Goal: Information Seeking & Learning: Learn about a topic

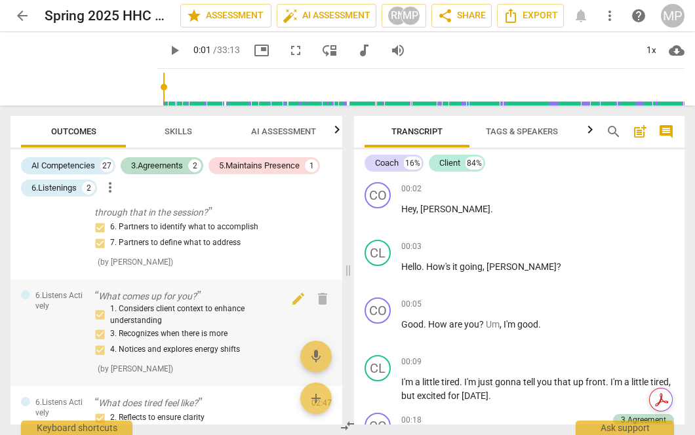
scroll to position [108, 0]
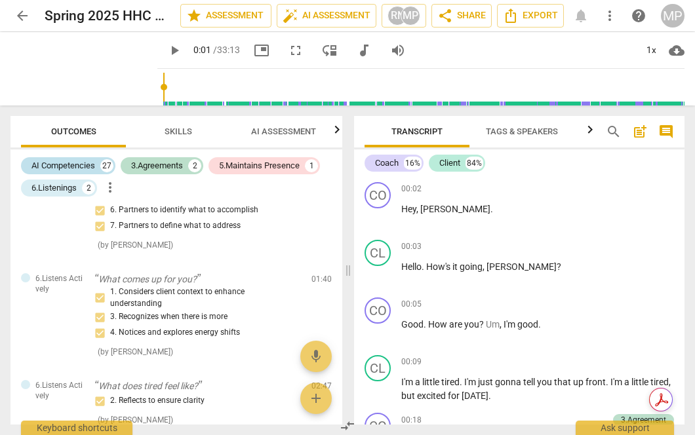
click at [75, 159] on div "AI Competencies" at bounding box center [63, 165] width 64 height 13
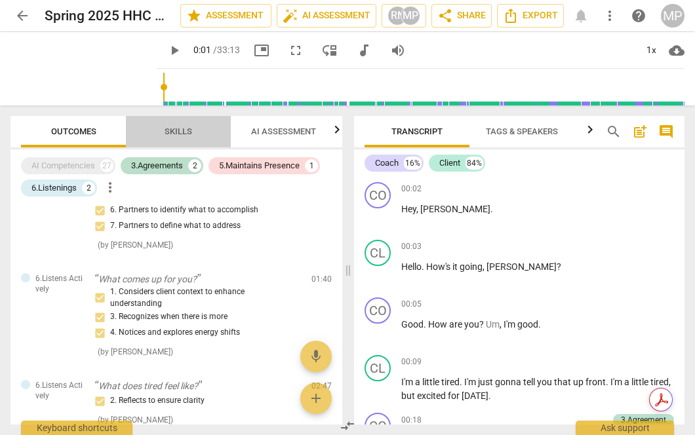
click at [188, 133] on span "Skills" at bounding box center [179, 132] width 28 height 10
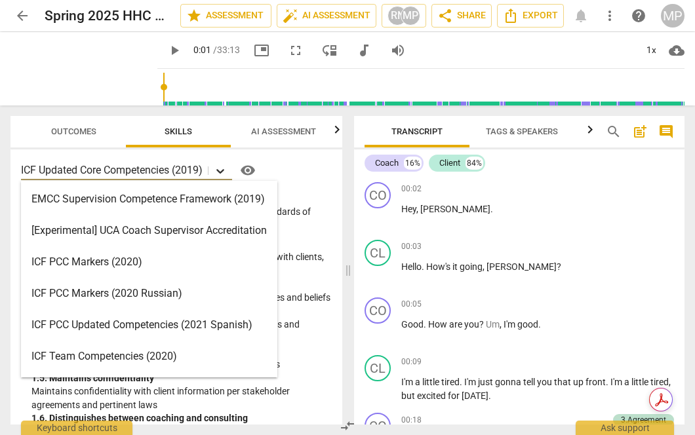
click at [221, 169] on icon at bounding box center [220, 171] width 13 height 13
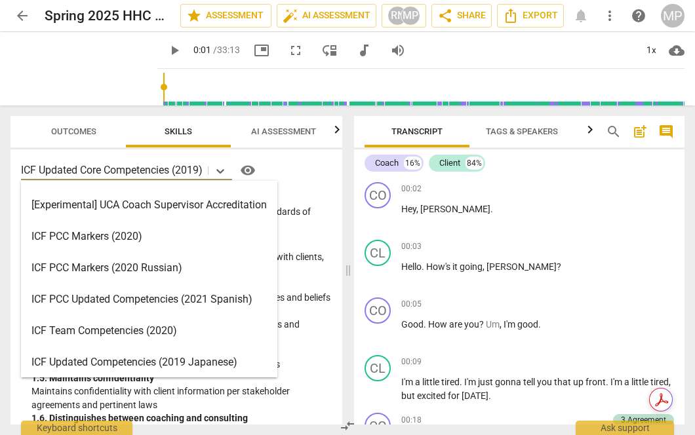
scroll to position [0, 0]
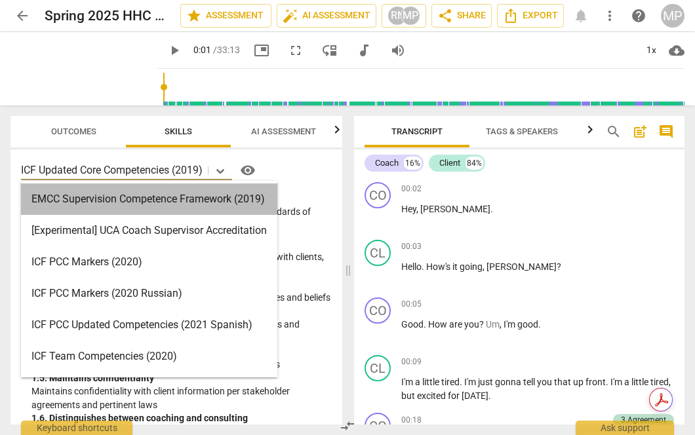
click at [181, 196] on div "EMCC Supervision Competence Framework (2019)" at bounding box center [149, 199] width 256 height 31
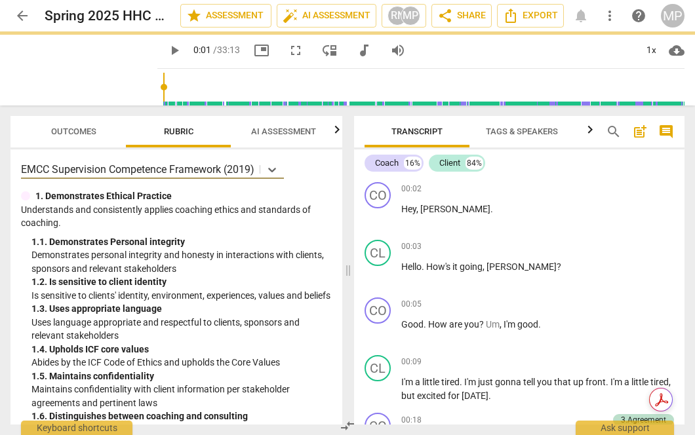
click at [73, 131] on span "Outcomes" at bounding box center [73, 132] width 45 height 10
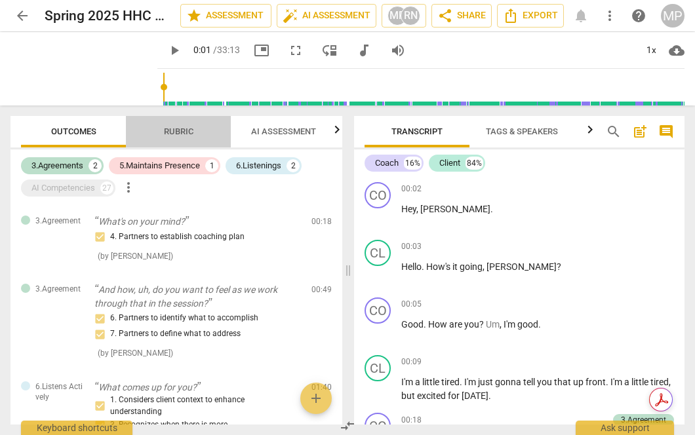
click at [185, 132] on span "Rubric" at bounding box center [179, 132] width 30 height 10
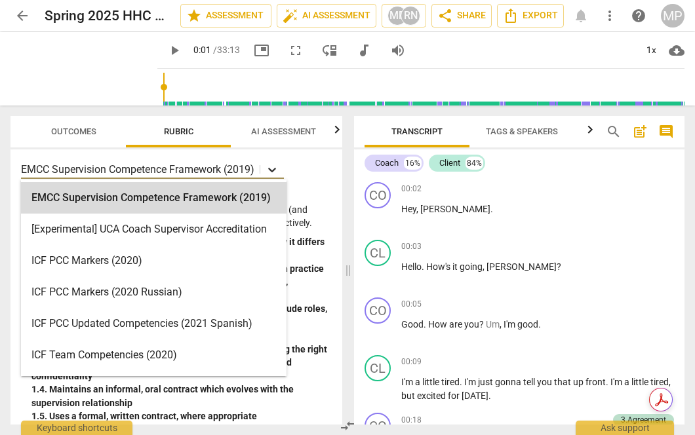
click at [274, 168] on icon at bounding box center [272, 169] width 13 height 13
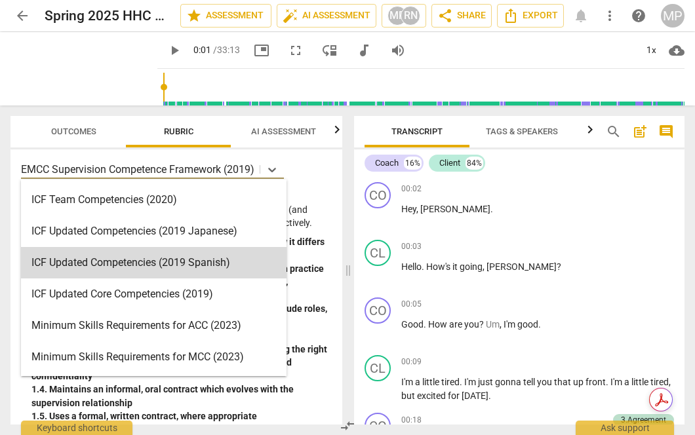
scroll to position [156, 0]
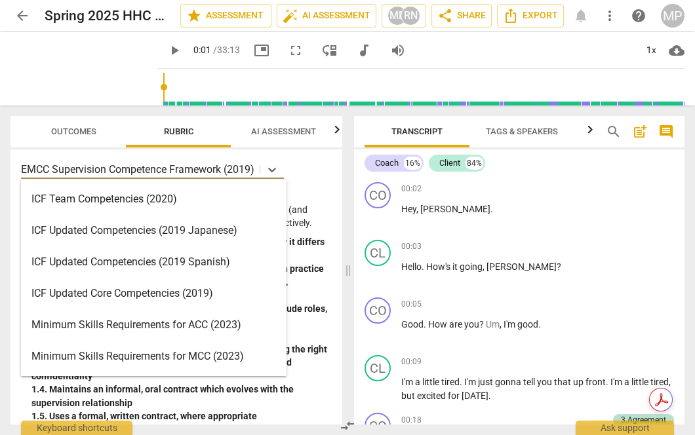
click at [165, 298] on div "ICF Updated Core Competencies (2019)" at bounding box center [154, 293] width 266 height 31
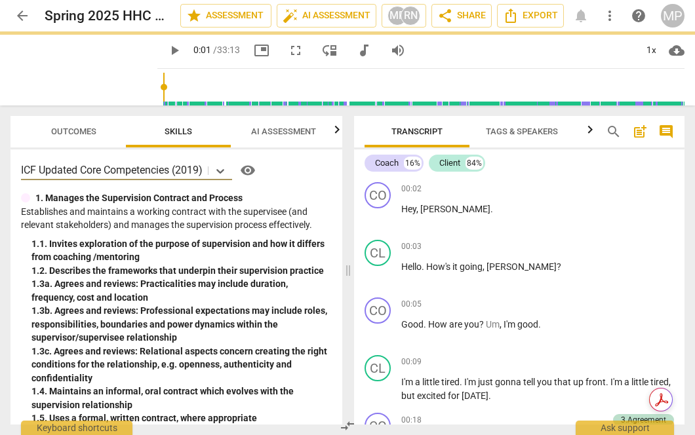
type input "2"
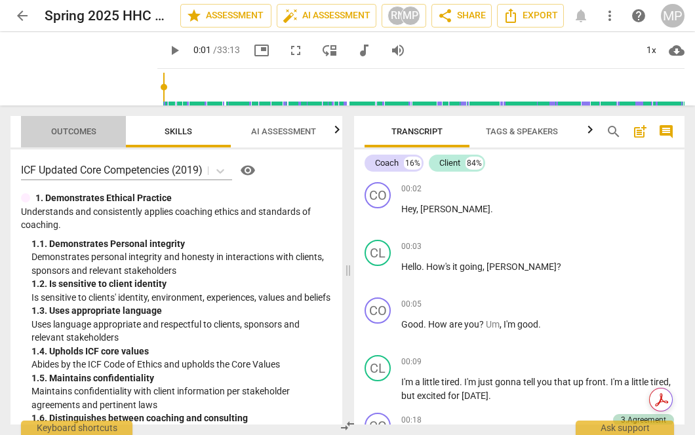
click at [77, 132] on span "Outcomes" at bounding box center [73, 132] width 45 height 10
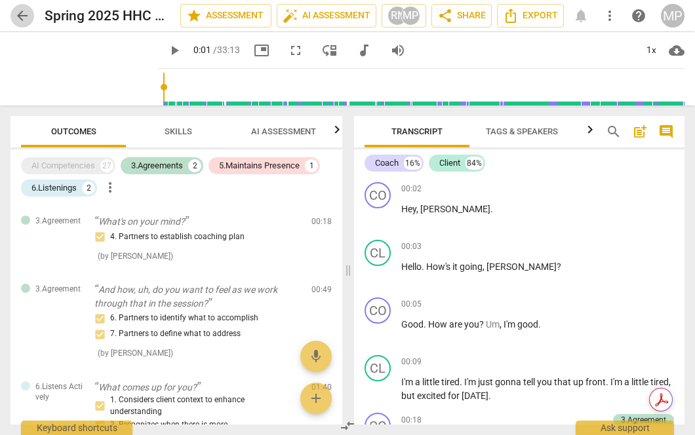
click at [30, 12] on span "arrow_back" at bounding box center [22, 16] width 24 height 16
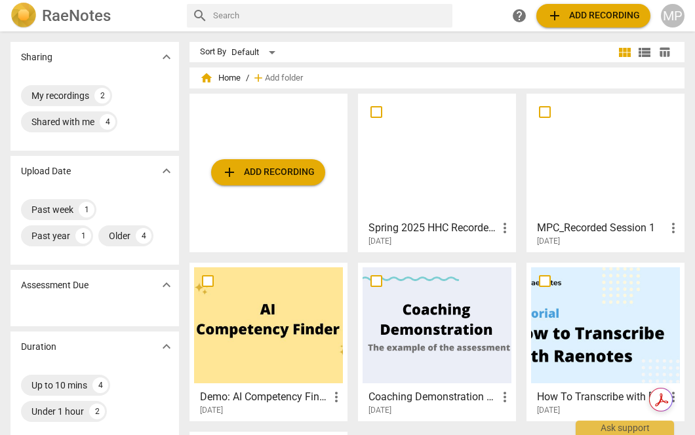
click at [564, 182] on div at bounding box center [605, 156] width 149 height 116
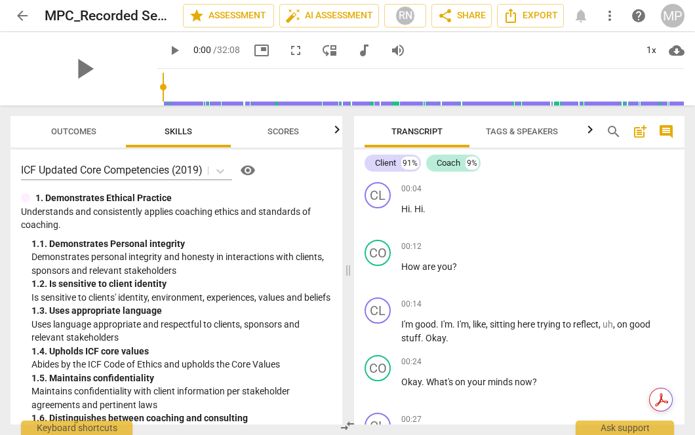
click at [65, 122] on button "Outcomes" at bounding box center [73, 131] width 105 height 31
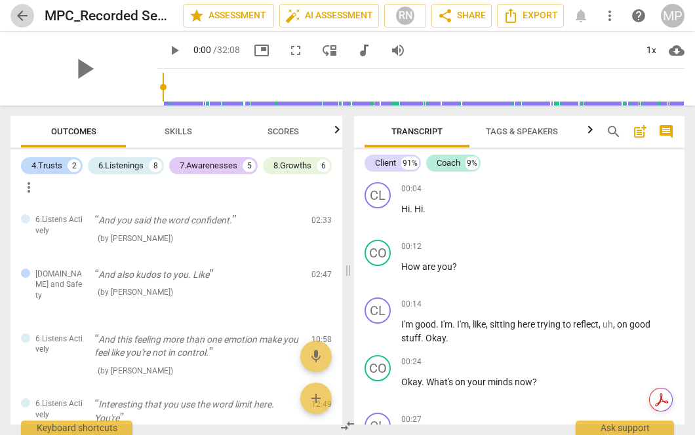
click at [28, 12] on span "arrow_back" at bounding box center [22, 16] width 16 height 16
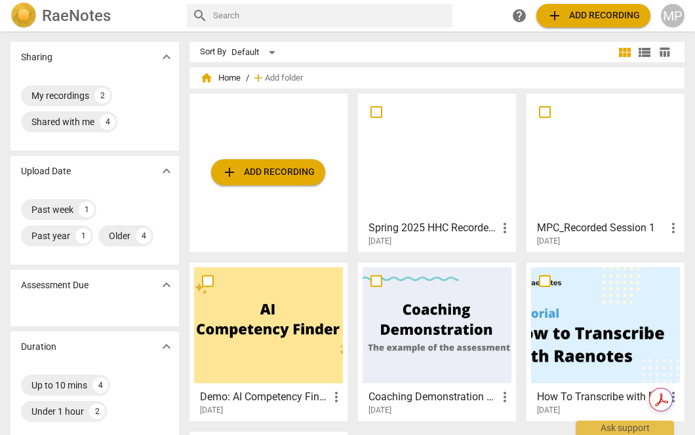
click at [408, 144] on div at bounding box center [437, 156] width 149 height 116
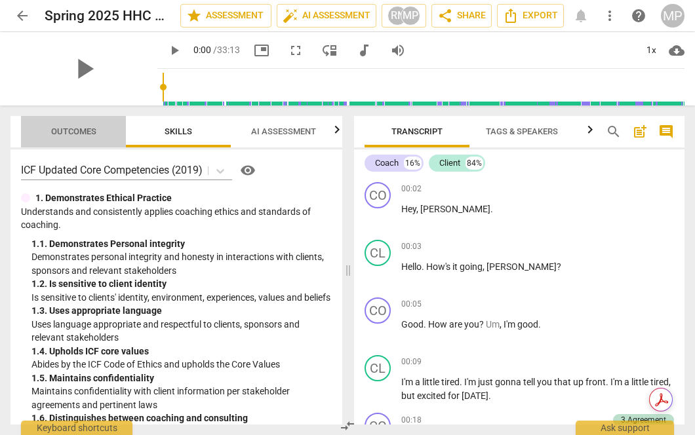
click at [73, 134] on span "Outcomes" at bounding box center [73, 132] width 45 height 10
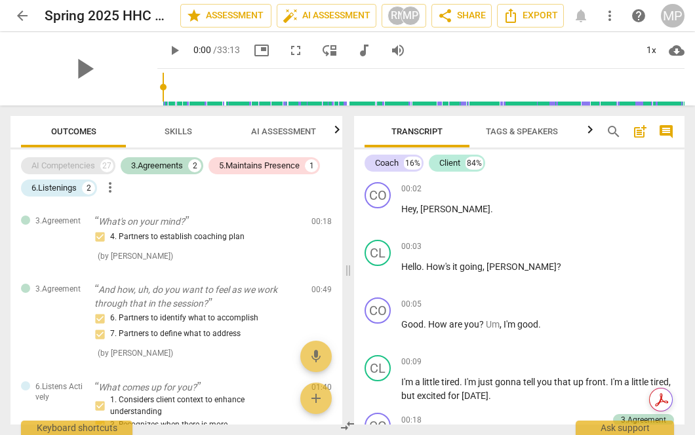
click at [87, 169] on div "AI Competencies" at bounding box center [63, 165] width 64 height 13
click at [87, 167] on div "AI Competencies" at bounding box center [63, 165] width 64 height 13
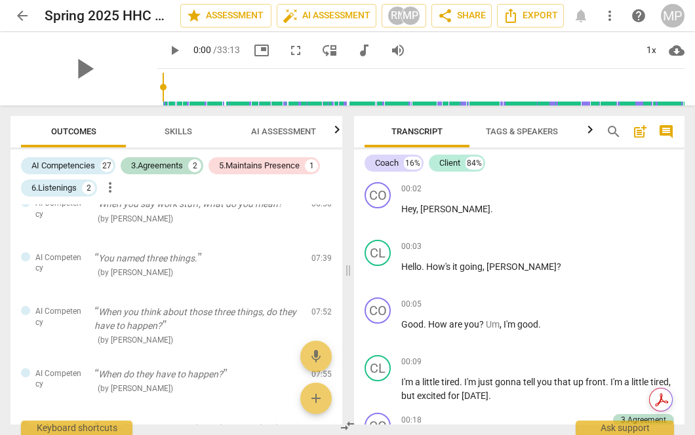
scroll to position [549, 0]
click at [188, 130] on span "Skills" at bounding box center [179, 132] width 28 height 10
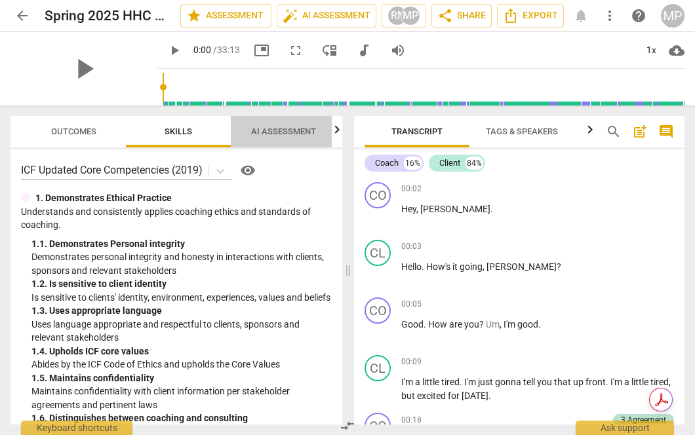
click at [299, 131] on span "AI Assessment" at bounding box center [283, 132] width 65 height 10
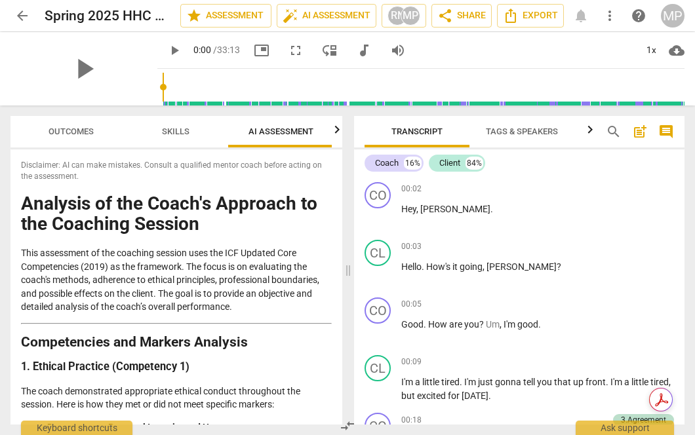
scroll to position [0, 4]
click at [183, 131] on span "Skills" at bounding box center [175, 132] width 28 height 10
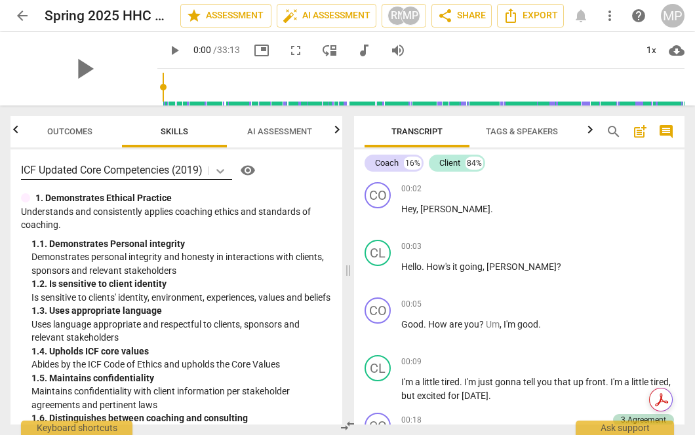
click at [218, 171] on icon at bounding box center [220, 171] width 13 height 13
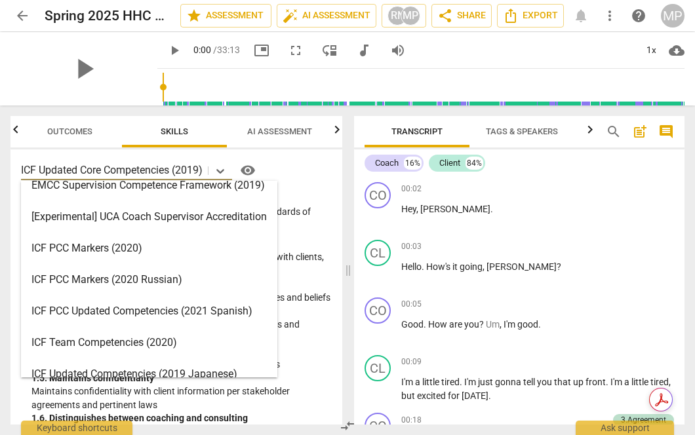
scroll to position [16, 0]
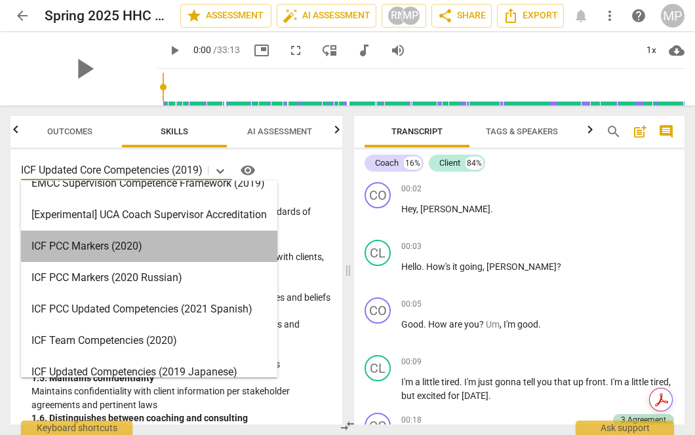
click at [171, 252] on div "ICF PCC Markers (2020)" at bounding box center [149, 246] width 256 height 31
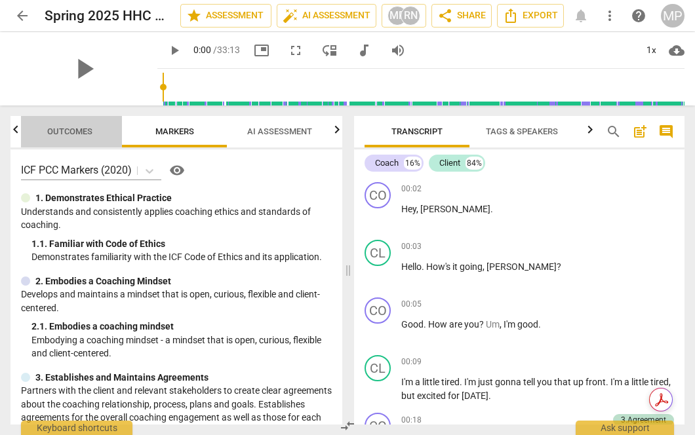
click at [77, 129] on span "Outcomes" at bounding box center [69, 132] width 45 height 10
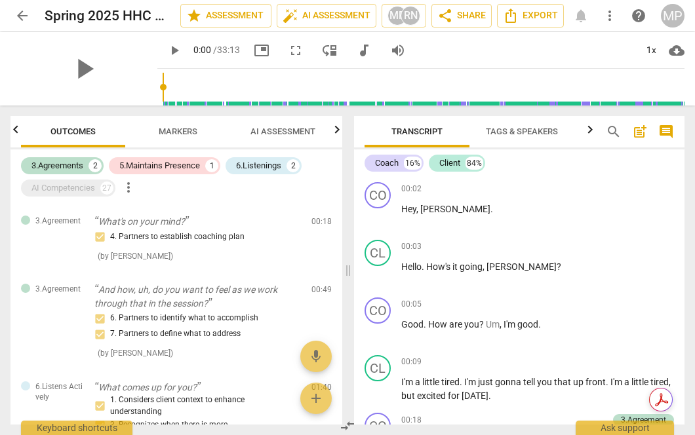
scroll to position [0, 0]
click at [77, 129] on span "Outcomes" at bounding box center [73, 132] width 45 height 10
click at [150, 129] on span "Markers" at bounding box center [179, 132] width 70 height 18
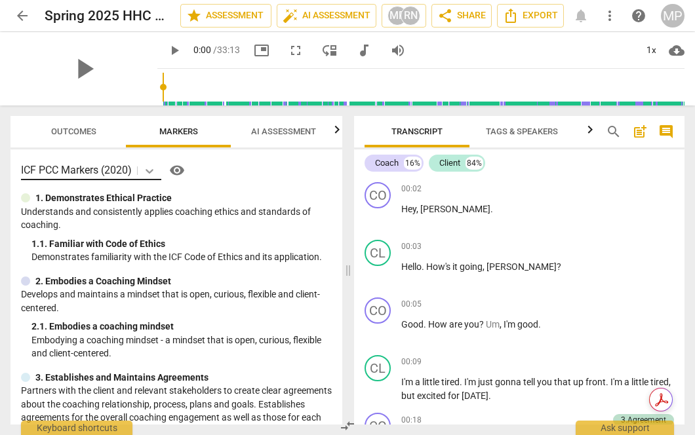
click at [142, 167] on div at bounding box center [150, 170] width 24 height 19
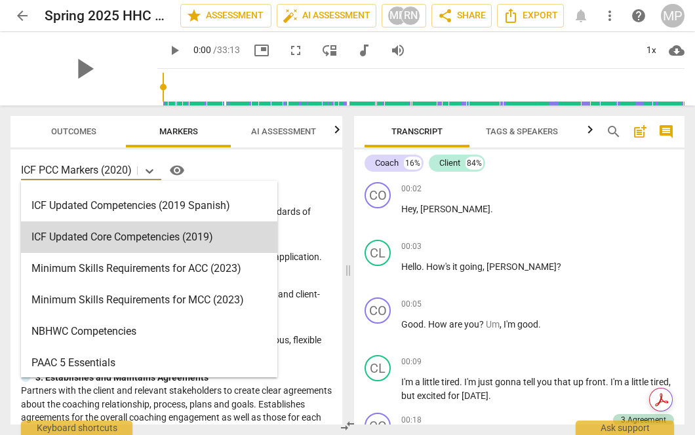
scroll to position [226, 0]
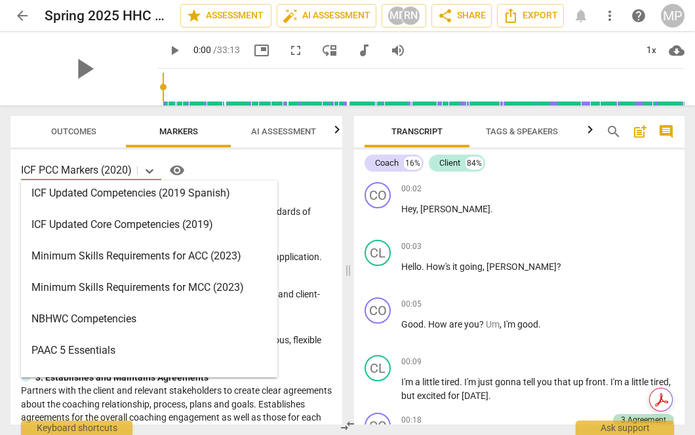
click at [138, 235] on div "ICF Updated Core Competencies (2019)" at bounding box center [149, 224] width 256 height 31
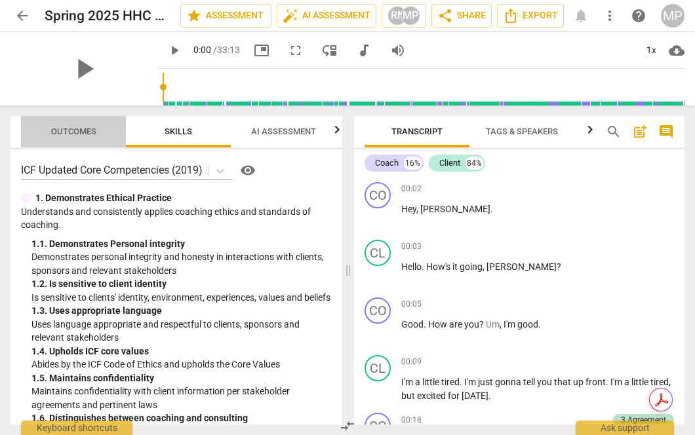
click at [104, 132] on span "Outcomes" at bounding box center [73, 132] width 77 height 18
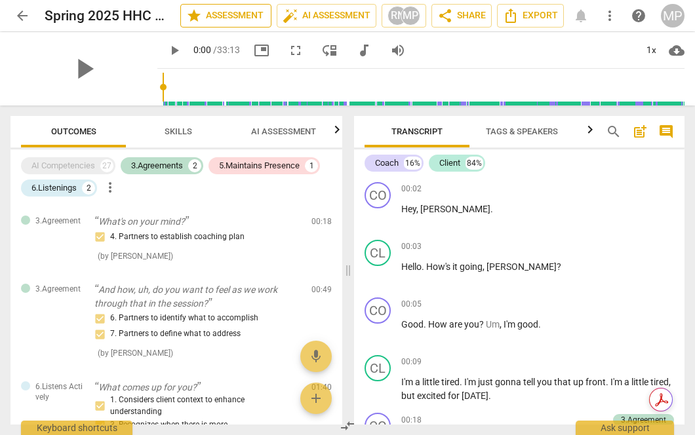
click at [247, 16] on span "star Assessment" at bounding box center [225, 16] width 79 height 16
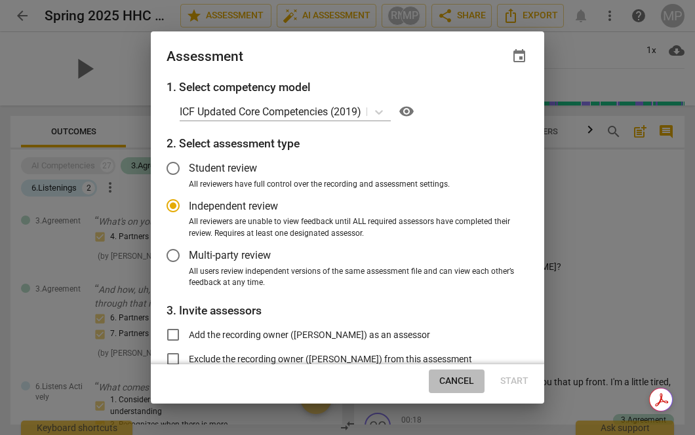
click at [458, 376] on span "Cancel" at bounding box center [456, 381] width 35 height 13
radio input "false"
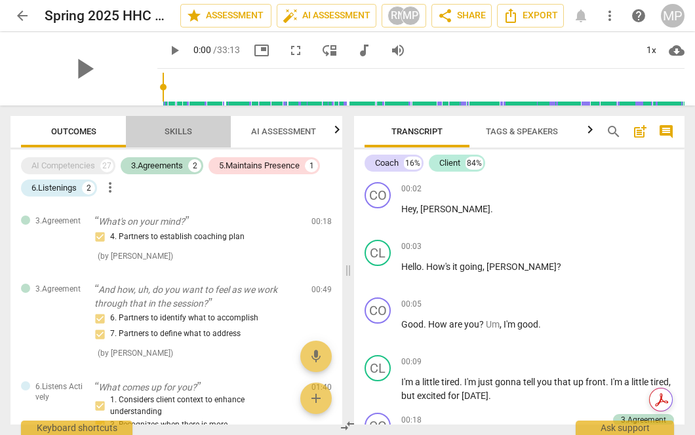
click at [180, 132] on span "Skills" at bounding box center [179, 132] width 28 height 10
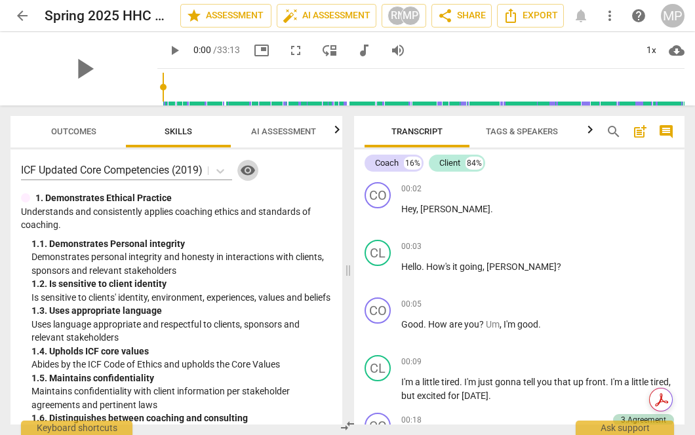
click at [256, 169] on span "visibility" at bounding box center [248, 171] width 16 height 16
click at [85, 138] on span "Outcomes" at bounding box center [73, 132] width 77 height 18
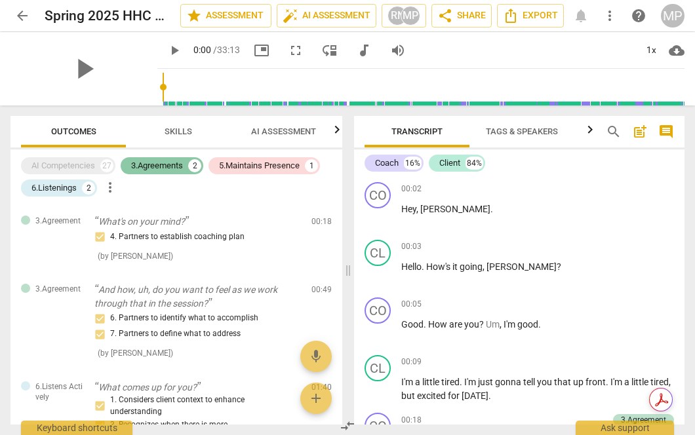
click at [183, 163] on div "3.Agreements" at bounding box center [157, 165] width 52 height 13
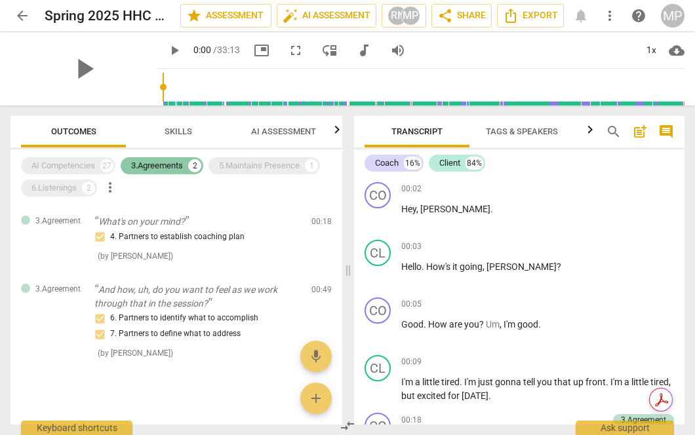
click at [183, 163] on div "3.Agreements" at bounding box center [157, 165] width 52 height 13
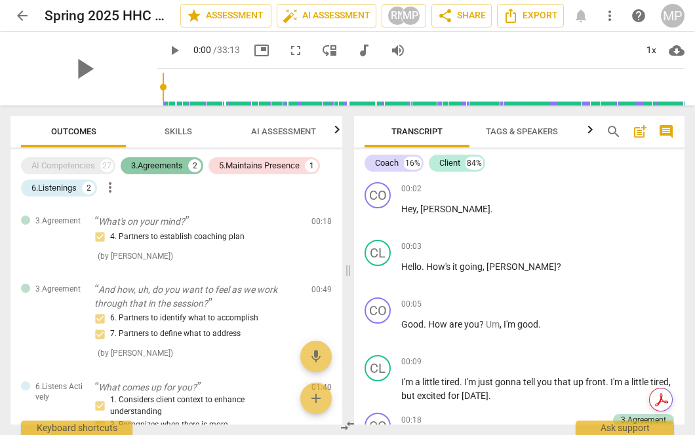
click at [183, 163] on div "3.Agreements" at bounding box center [157, 165] width 52 height 13
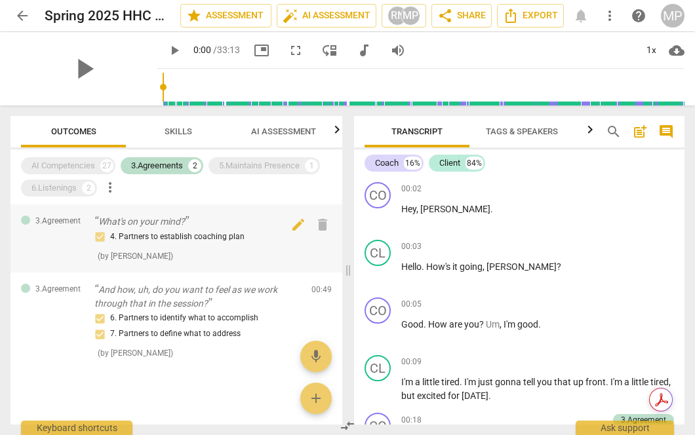
click at [60, 224] on span "3.Agreement" at bounding box center [57, 221] width 45 height 11
click at [296, 224] on span "edit" at bounding box center [299, 225] width 16 height 16
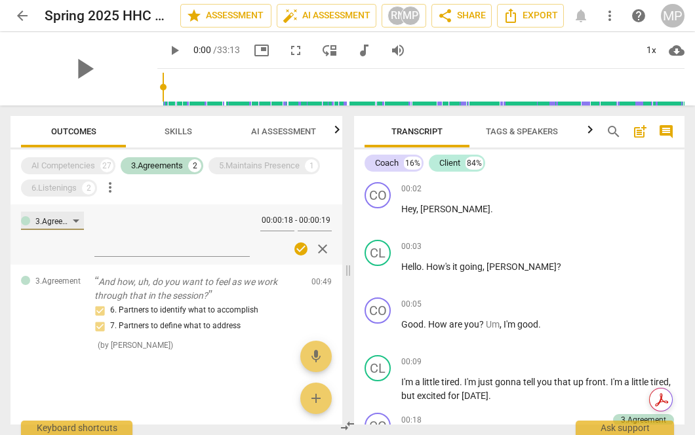
click at [71, 222] on div "3.Agreement" at bounding box center [53, 222] width 37 height 12
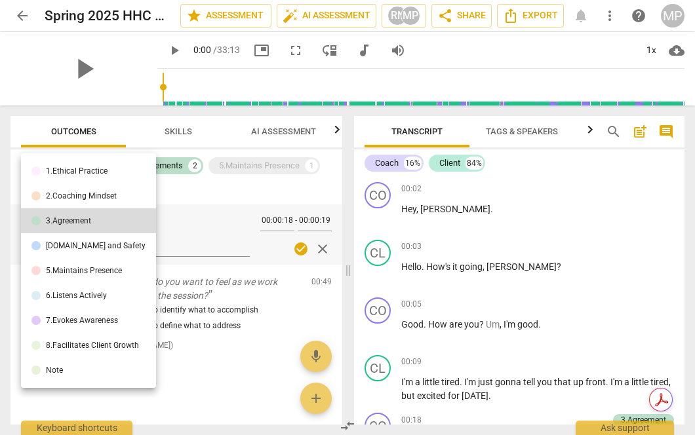
click at [214, 183] on div at bounding box center [347, 217] width 695 height 435
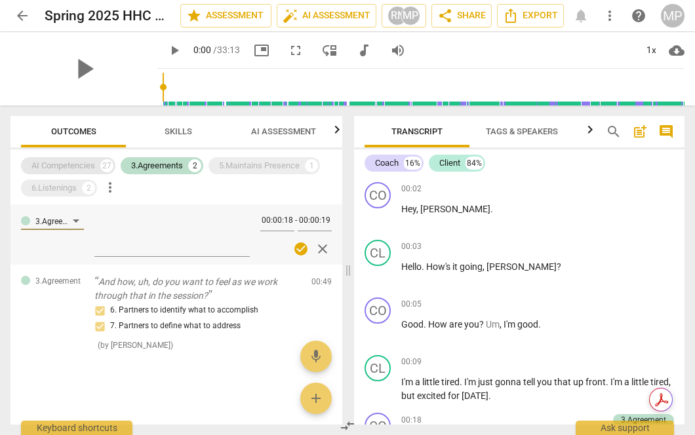
click at [87, 169] on div "AI Competencies" at bounding box center [63, 165] width 64 height 13
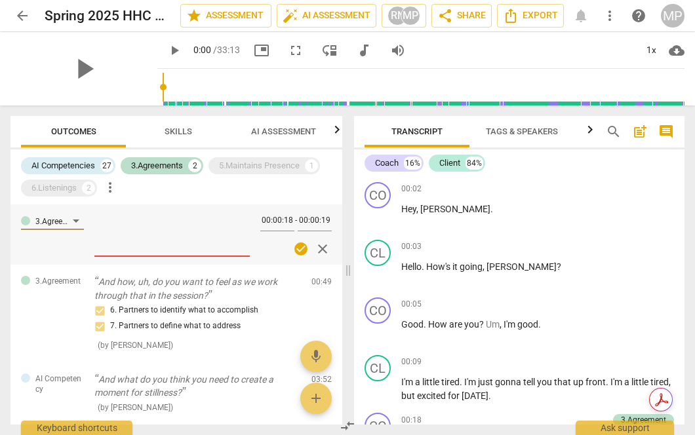
click at [287, 132] on span "AI Assessment" at bounding box center [283, 132] width 65 height 10
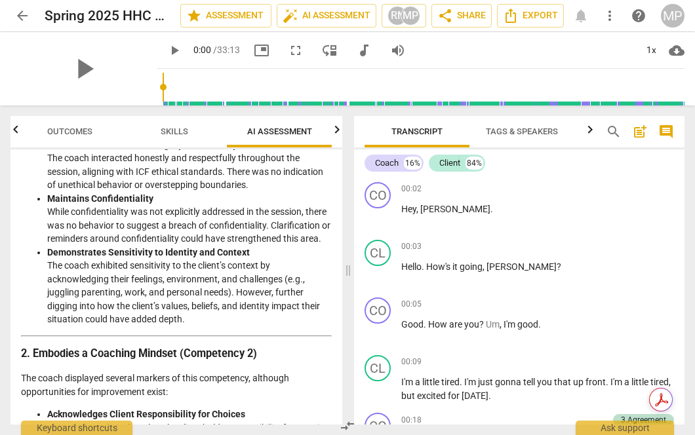
scroll to position [284, 0]
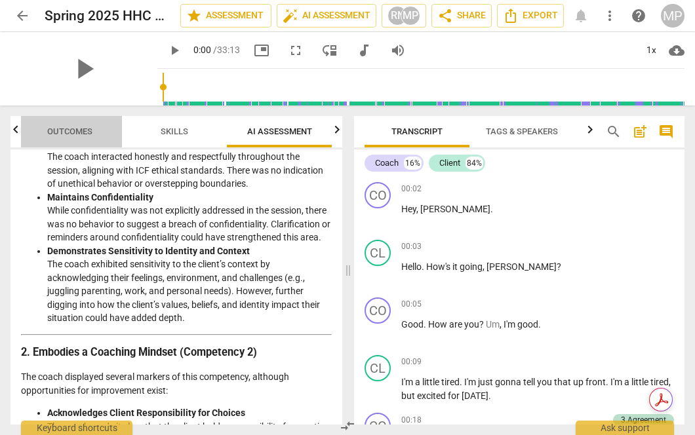
click at [97, 137] on span "Outcomes" at bounding box center [69, 132] width 77 height 18
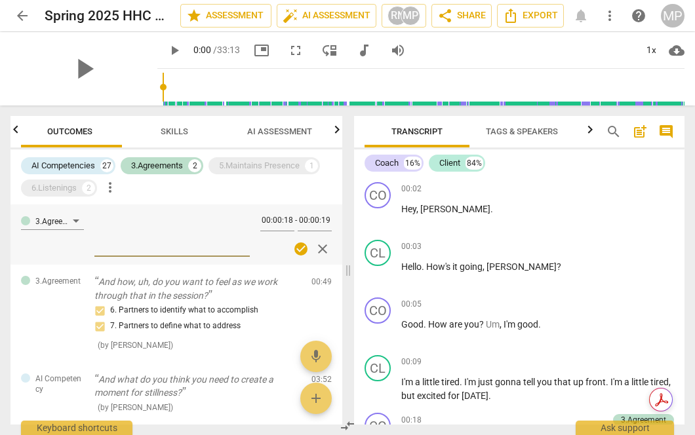
scroll to position [0, 0]
